Goal: Find specific page/section: Find specific page/section

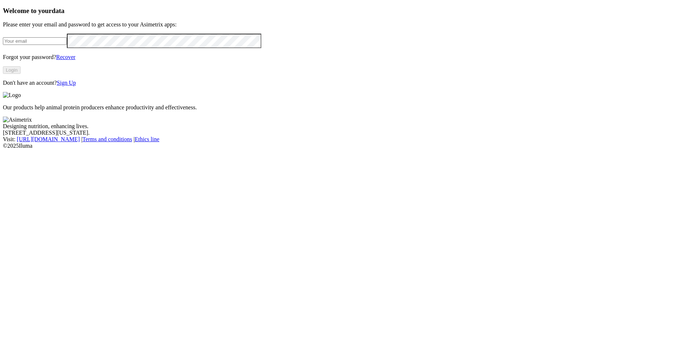
type input "[PERSON_NAME][EMAIL_ADDRESS][DOMAIN_NAME]"
click at [21, 74] on button "Login" at bounding box center [12, 70] width 18 height 8
